Goal: Information Seeking & Learning: Find specific fact

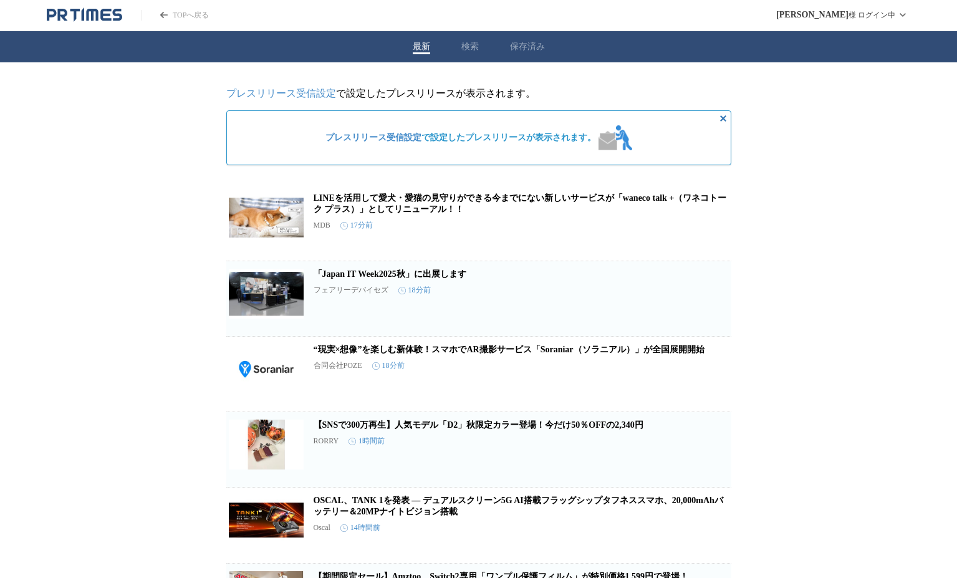
click at [469, 31] on div "最新 検索 保存済み" at bounding box center [478, 46] width 957 height 31
click at [469, 53] on div "最新 検索 保存済み" at bounding box center [478, 46] width 957 height 31
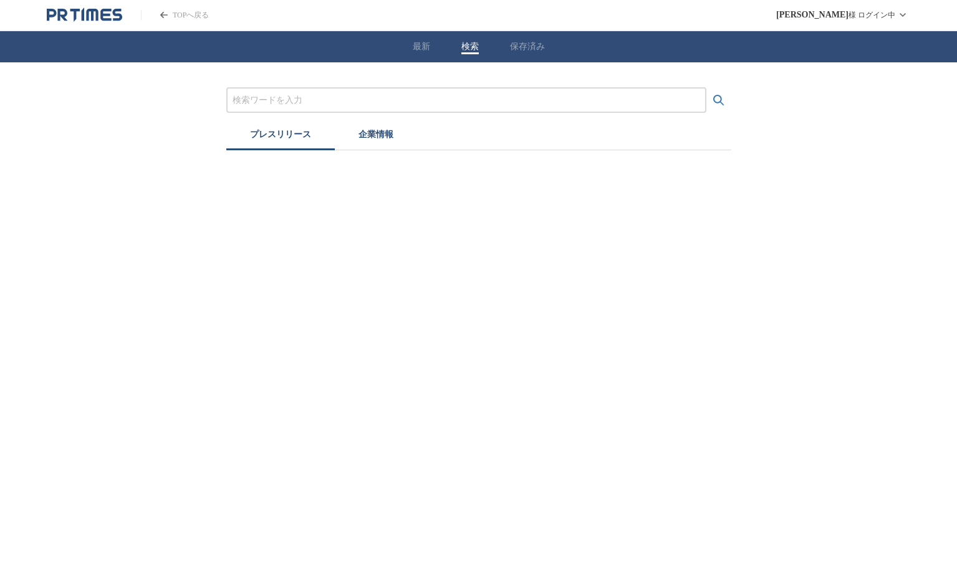
click at [470, 51] on button "検索" at bounding box center [469, 46] width 17 height 11
click at [330, 90] on div at bounding box center [466, 100] width 480 height 26
click at [327, 94] on input "プレスリリースおよび企業を検索する" at bounding box center [467, 101] width 468 height 14
type input "NURO"
click at [706, 88] on button "検索する" at bounding box center [718, 100] width 25 height 25
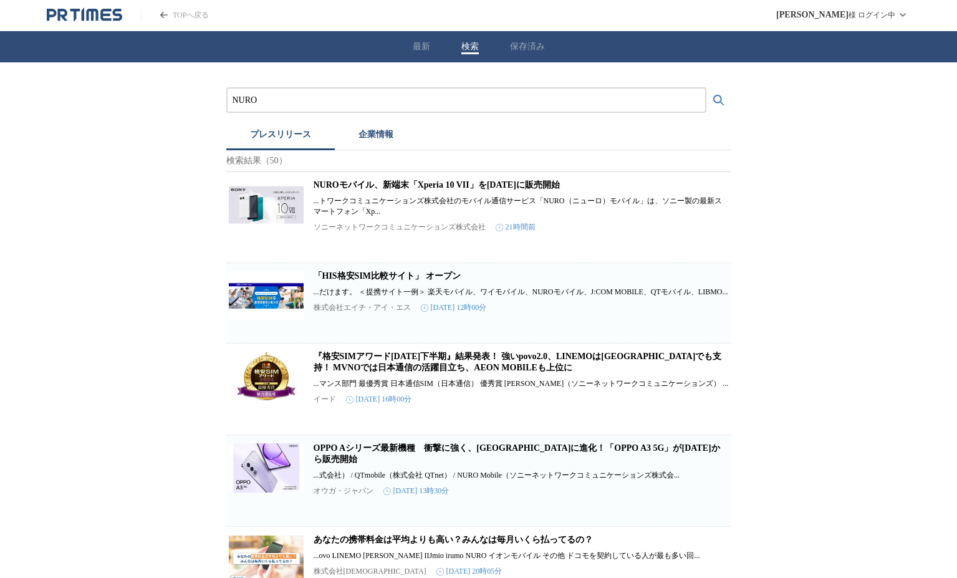
click at [183, 10] on link "TOPへ戻る" at bounding box center [175, 15] width 68 height 11
